Goal: Check status: Check status

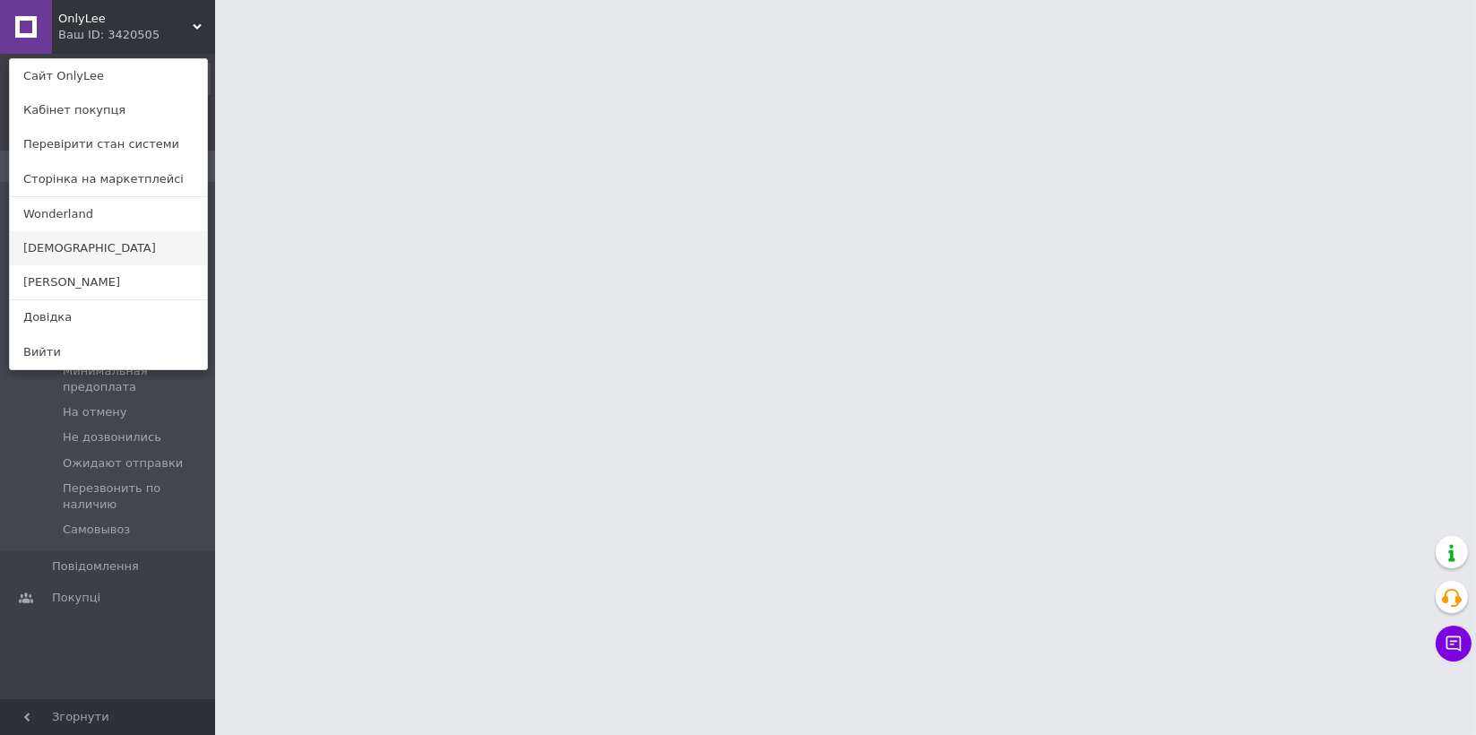
click at [82, 246] on link "[DEMOGRAPHIC_DATA]" at bounding box center [108, 248] width 197 height 34
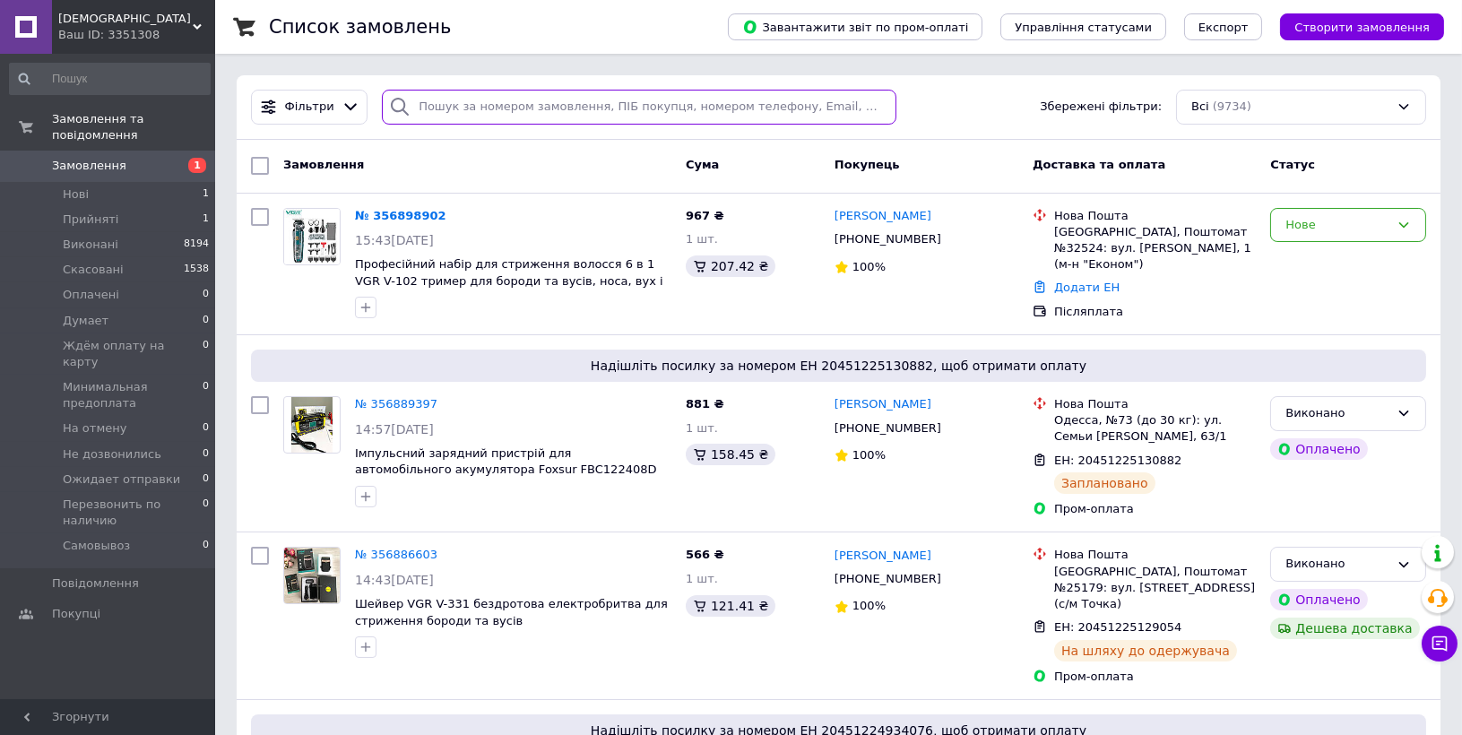
click at [416, 107] on input "search" at bounding box center [639, 107] width 514 height 35
paste input "356898902"
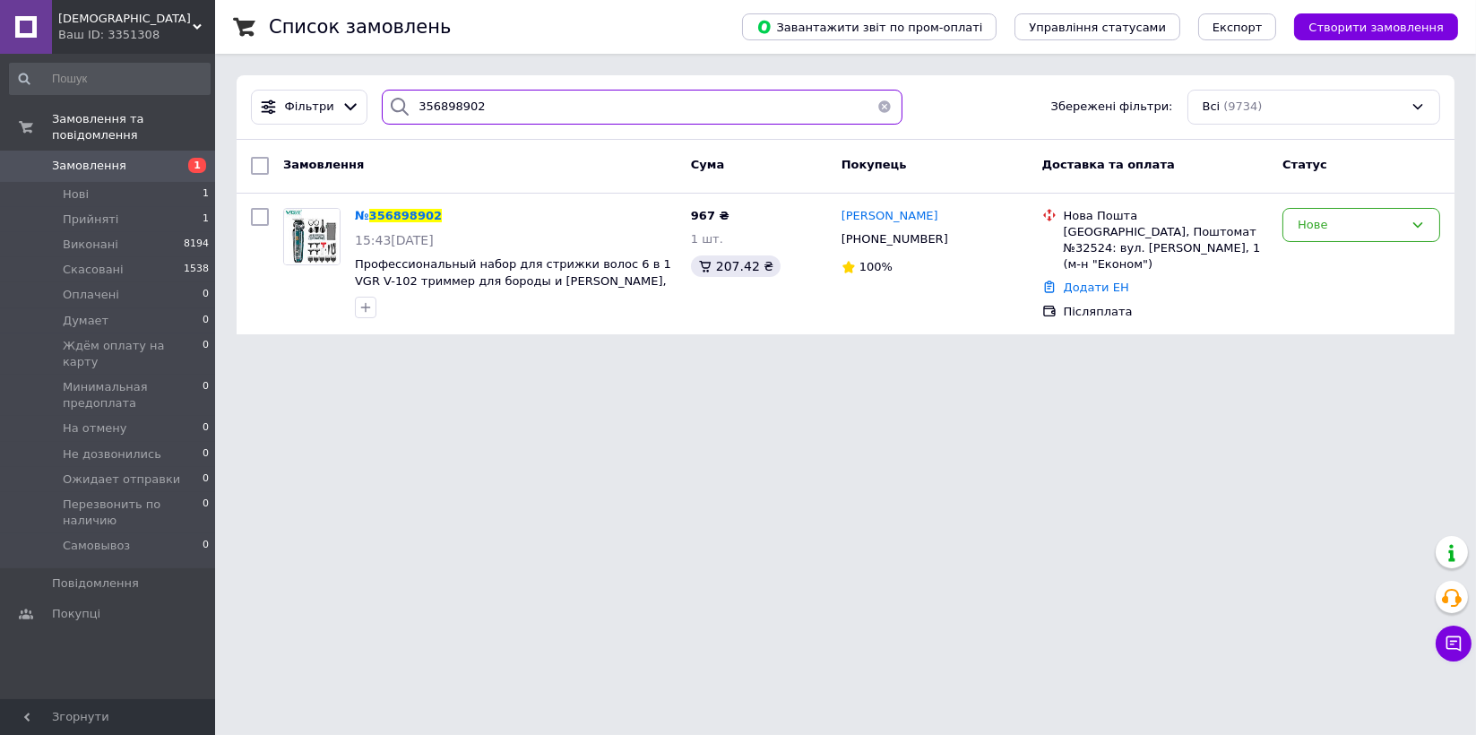
click at [504, 97] on input "356898902" at bounding box center [642, 107] width 521 height 35
paste input "791484"
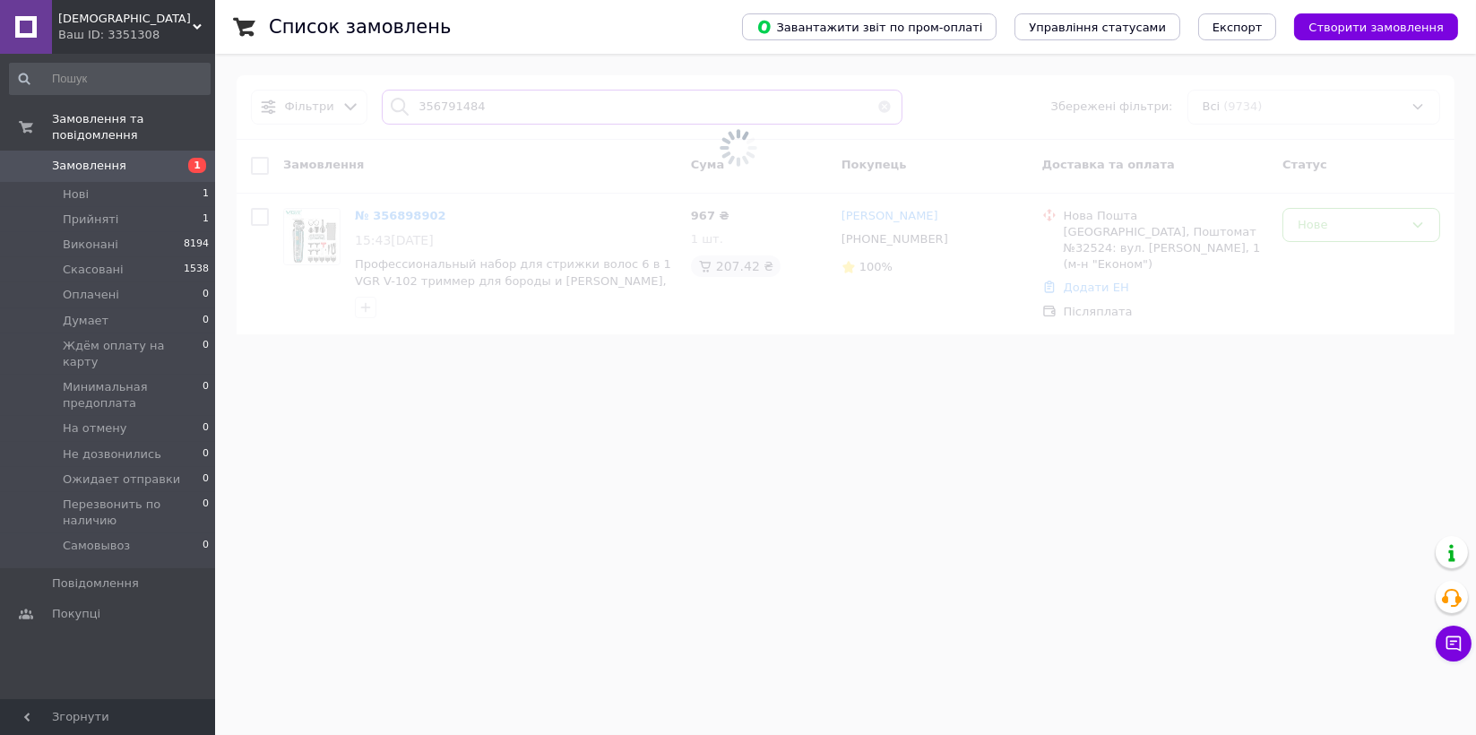
type input "356791484"
